Goal: Task Accomplishment & Management: Use online tool/utility

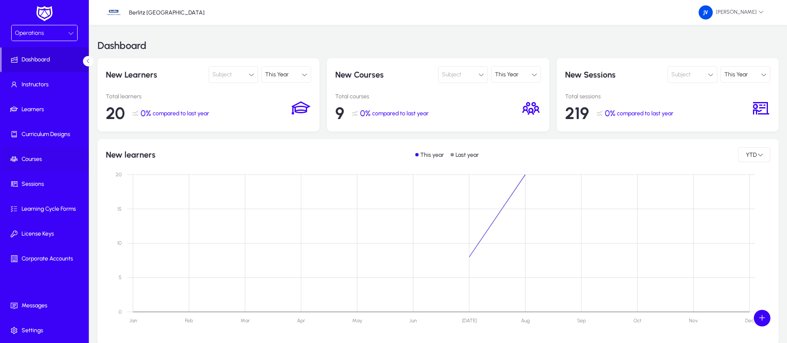
click at [34, 155] on span "Courses" at bounding box center [46, 159] width 89 height 8
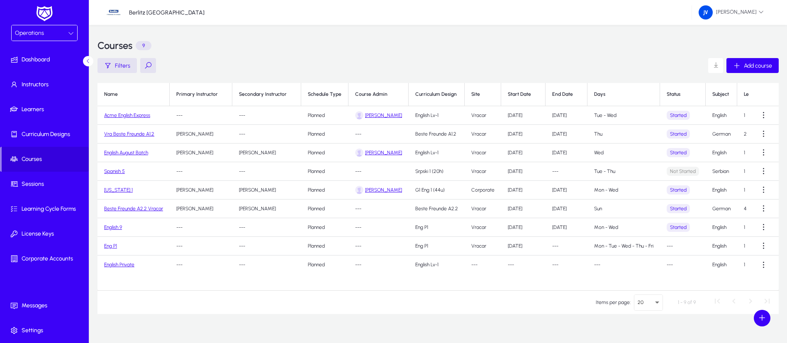
click at [135, 156] on td "English August Batch" at bounding box center [133, 153] width 72 height 19
click at [134, 152] on link "English August Batch" at bounding box center [126, 153] width 44 height 6
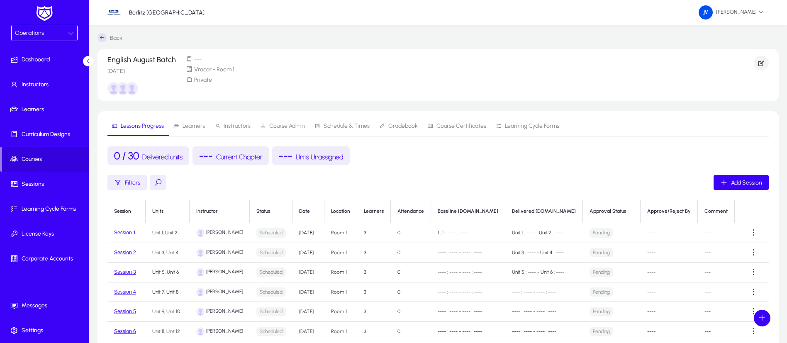
click at [192, 124] on span "Learners" at bounding box center [194, 126] width 22 height 6
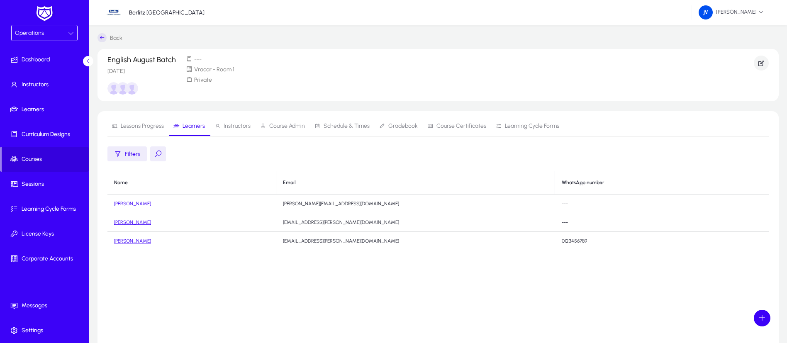
click at [133, 124] on span "Lessons Progress" at bounding box center [142, 126] width 43 height 6
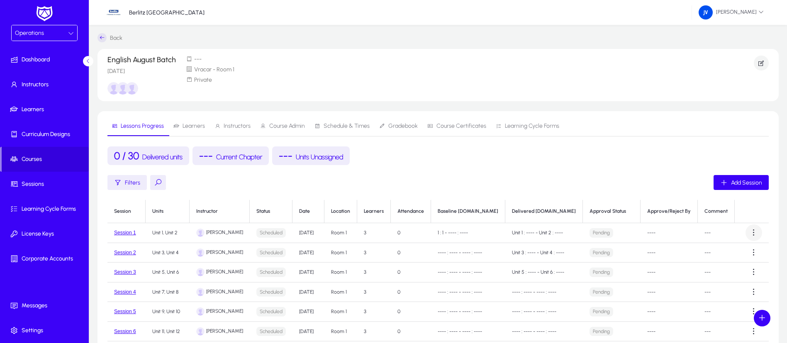
click at [753, 234] on span at bounding box center [753, 232] width 17 height 17
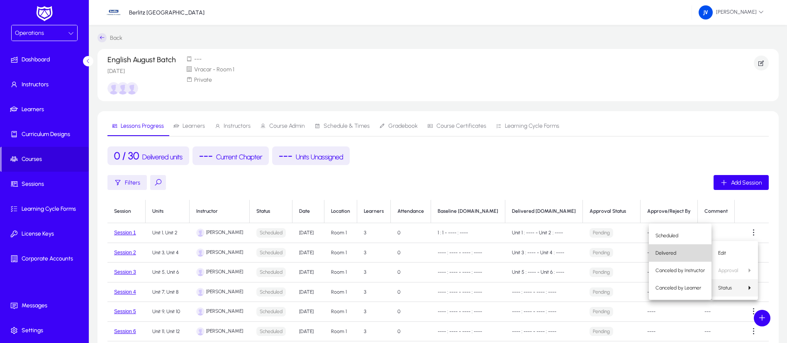
click at [694, 253] on span "Delivered" at bounding box center [679, 252] width 49 height 7
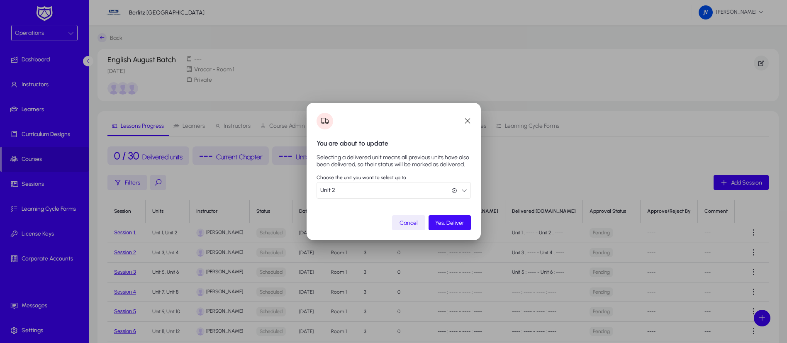
click at [437, 223] on span "Yes, Deliver" at bounding box center [449, 222] width 29 height 7
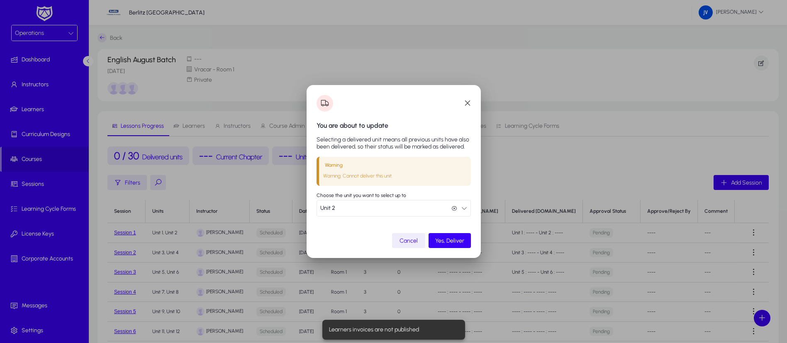
click at [578, 183] on div at bounding box center [393, 171] width 787 height 343
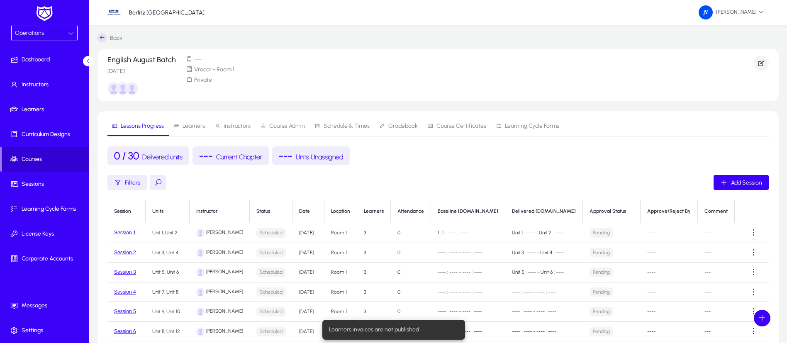
click at [29, 154] on span at bounding box center [45, 159] width 87 height 20
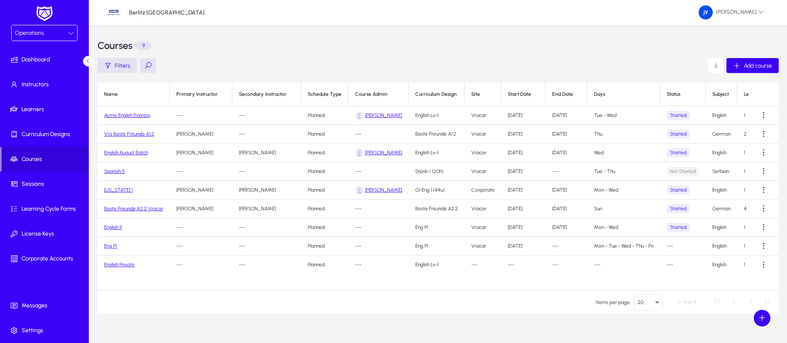
click at [123, 114] on link "Acme English Express" at bounding box center [127, 115] width 46 height 6
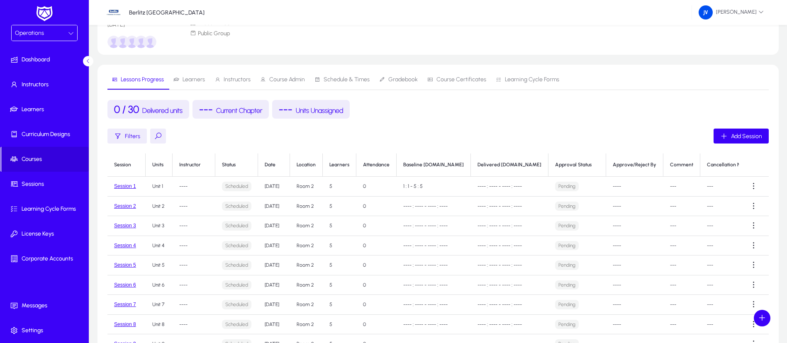
scroll to position [62, 0]
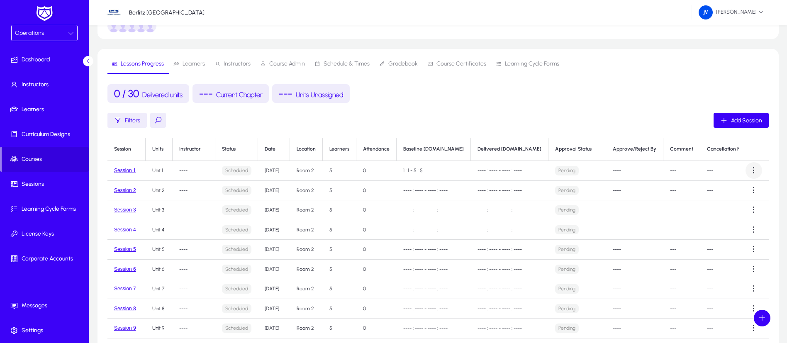
click at [752, 172] on span at bounding box center [753, 170] width 17 height 17
click at [505, 97] on div at bounding box center [393, 171] width 787 height 343
